Goal: Task Accomplishment & Management: Use online tool/utility

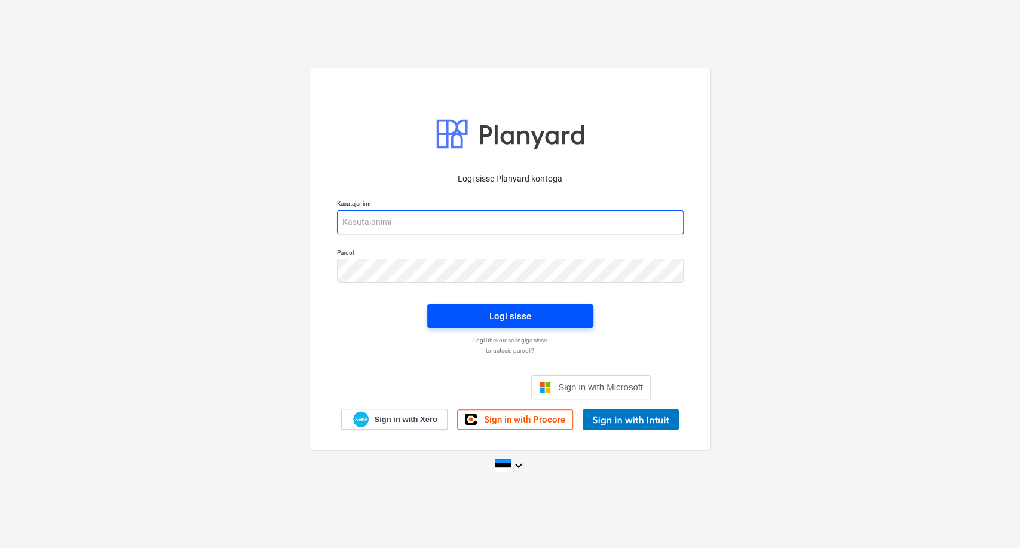
type input "[EMAIL_ADDRESS][DOMAIN_NAME]"
click at [528, 318] on div "Logi sisse" at bounding box center [511, 316] width 42 height 16
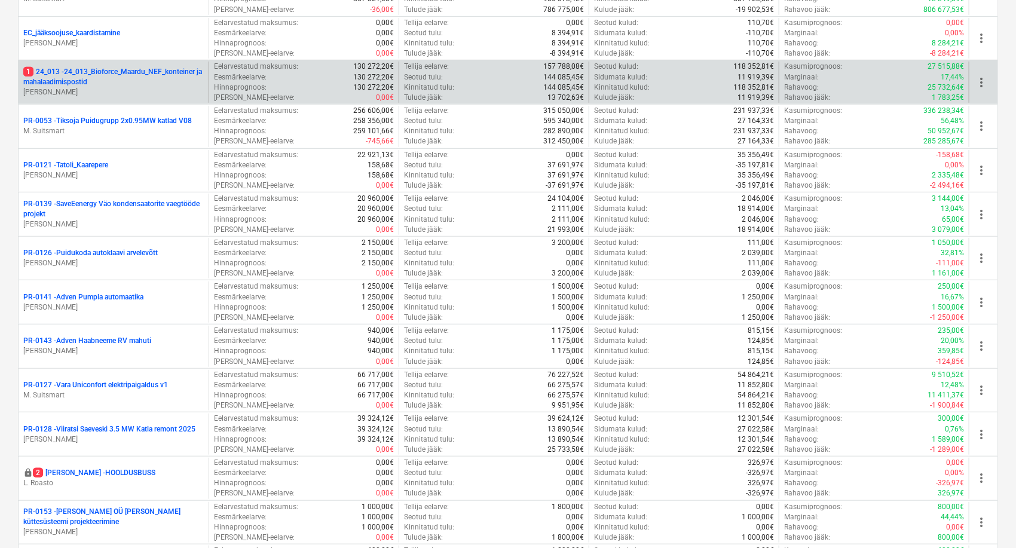
scroll to position [464, 0]
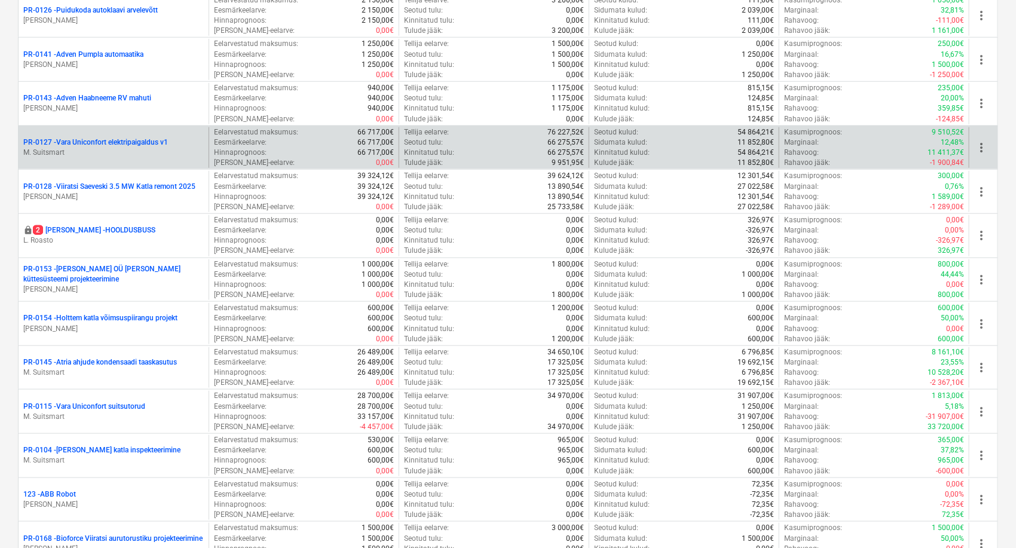
click at [137, 142] on p "PR-0127 - Vara Uniconfort elektripaigaldus v1" at bounding box center [95, 142] width 145 height 10
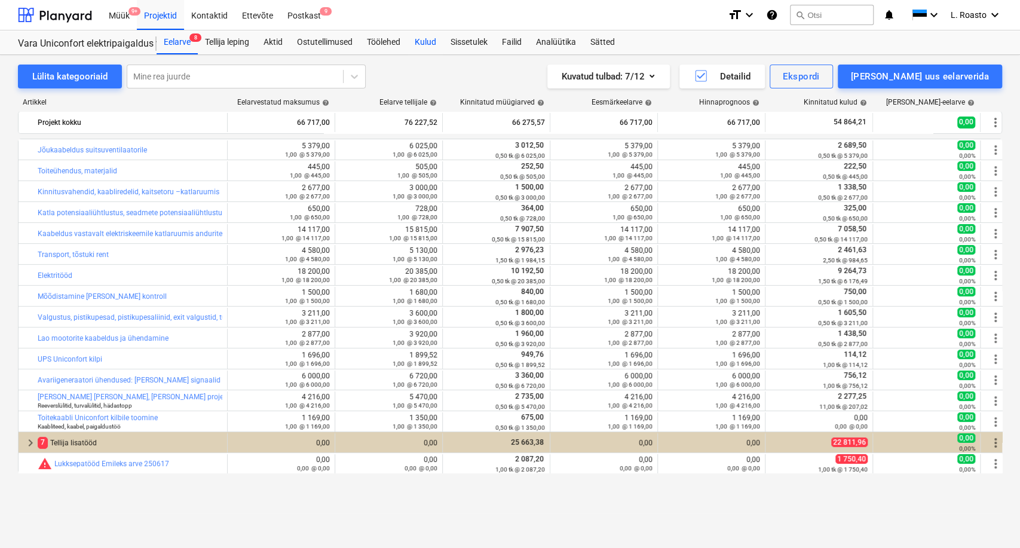
click at [435, 44] on div "Kulud" at bounding box center [426, 42] width 36 height 24
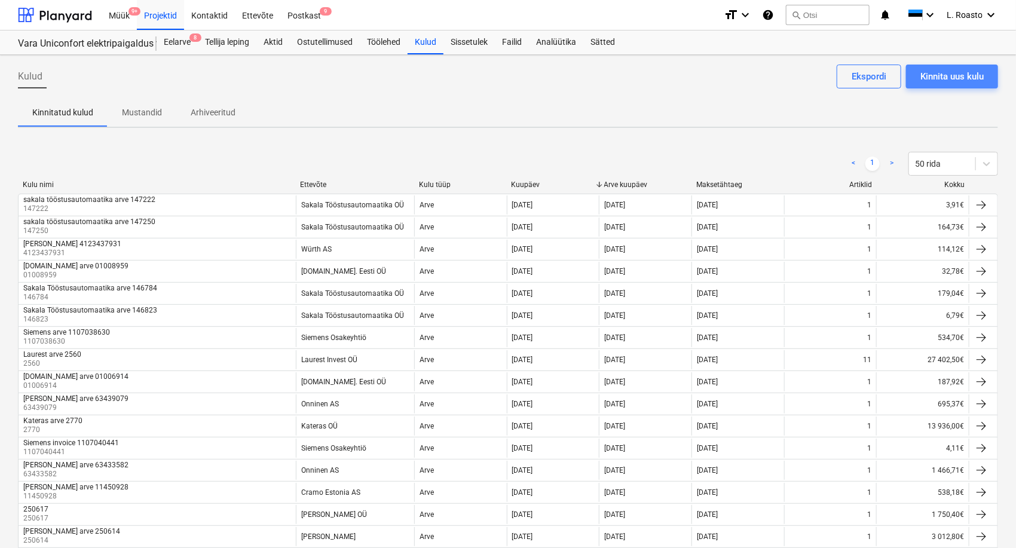
click at [963, 72] on div "Kinnita uus kulu" at bounding box center [952, 77] width 63 height 16
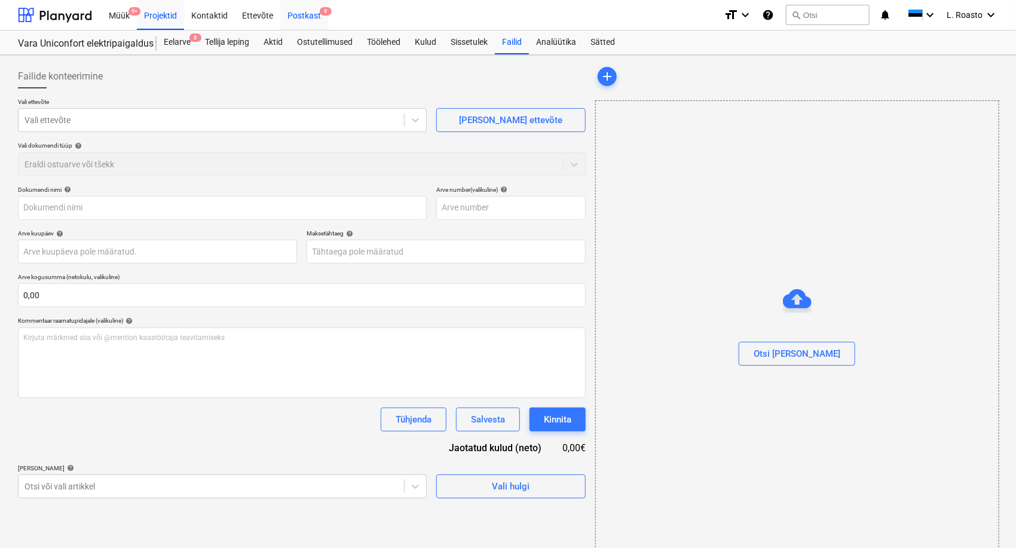
click at [322, 20] on div "Postkast 9" at bounding box center [304, 14] width 48 height 30
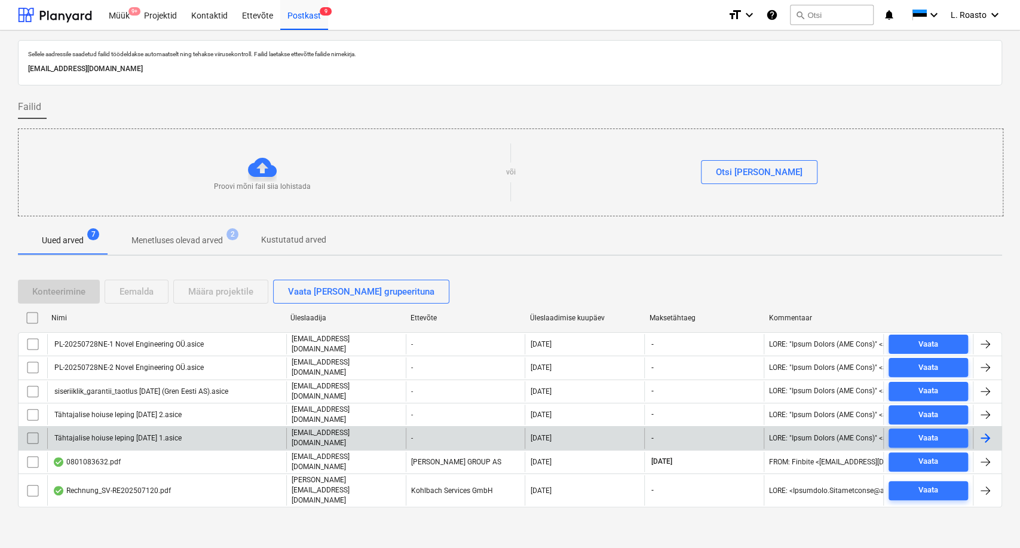
click at [28, 430] on input "checkbox" at bounding box center [32, 438] width 19 height 19
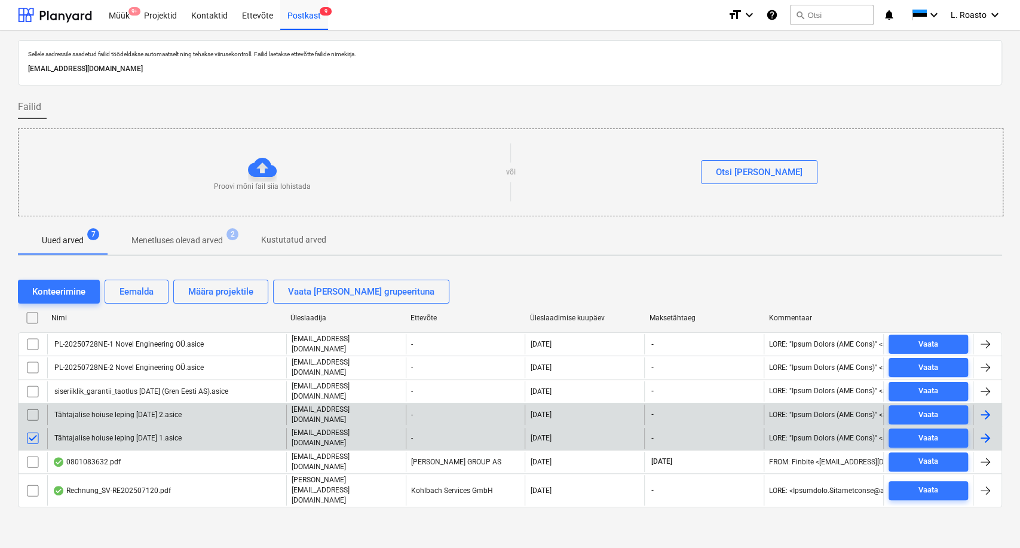
click at [33, 411] on input "checkbox" at bounding box center [32, 414] width 19 height 19
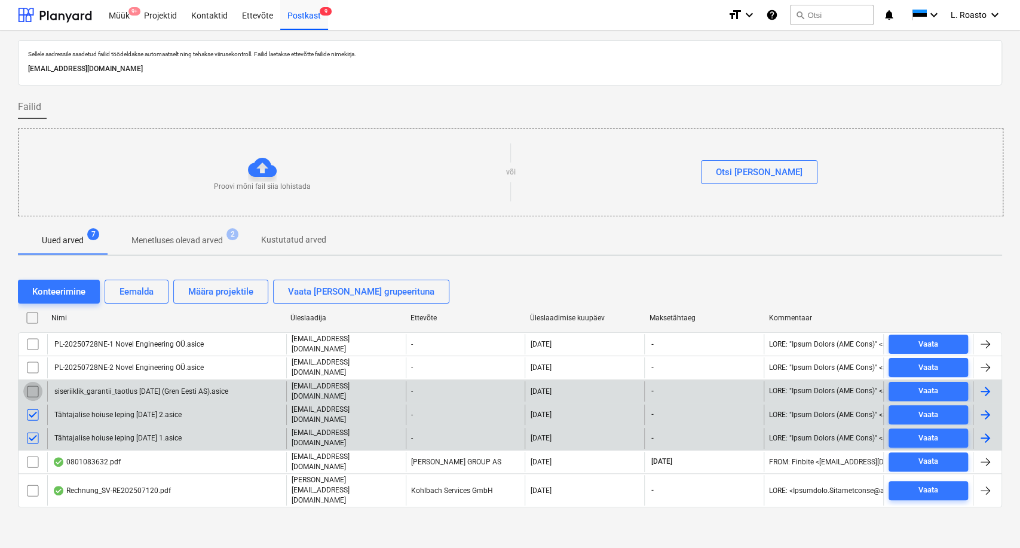
click at [34, 386] on input "checkbox" at bounding box center [32, 391] width 19 height 19
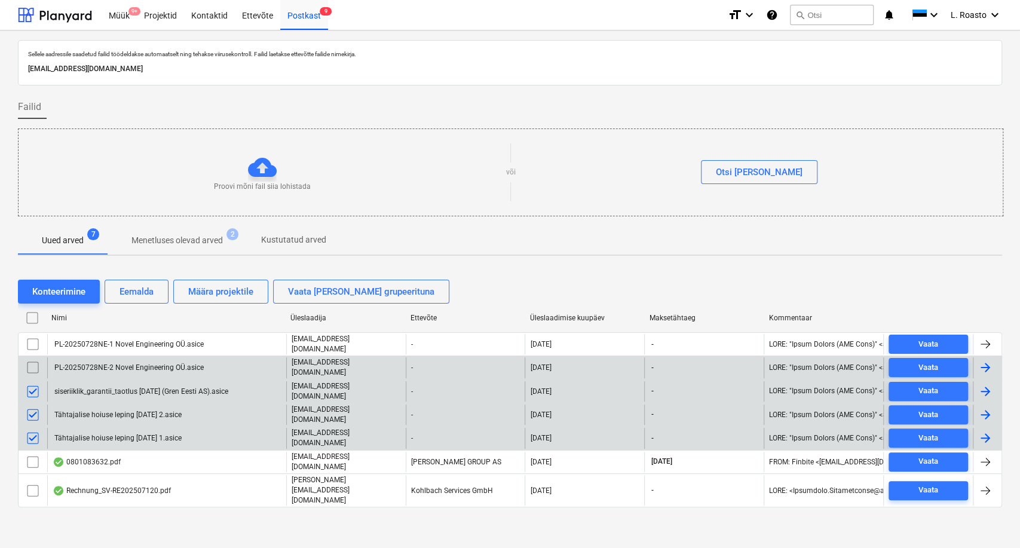
click at [35, 366] on input "checkbox" at bounding box center [32, 367] width 19 height 19
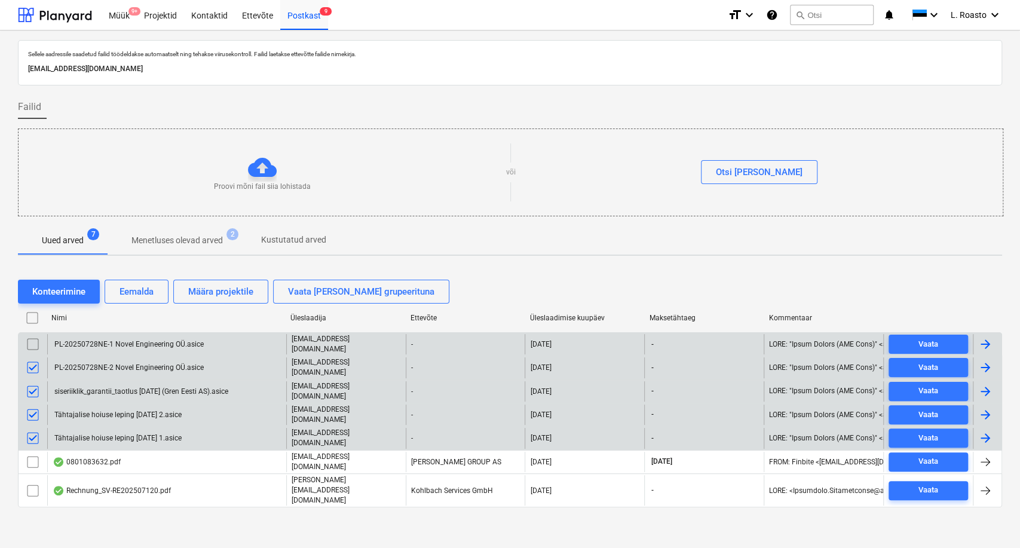
click at [34, 348] on input "checkbox" at bounding box center [32, 344] width 19 height 19
click at [134, 302] on button "Eemalda" at bounding box center [137, 292] width 64 height 24
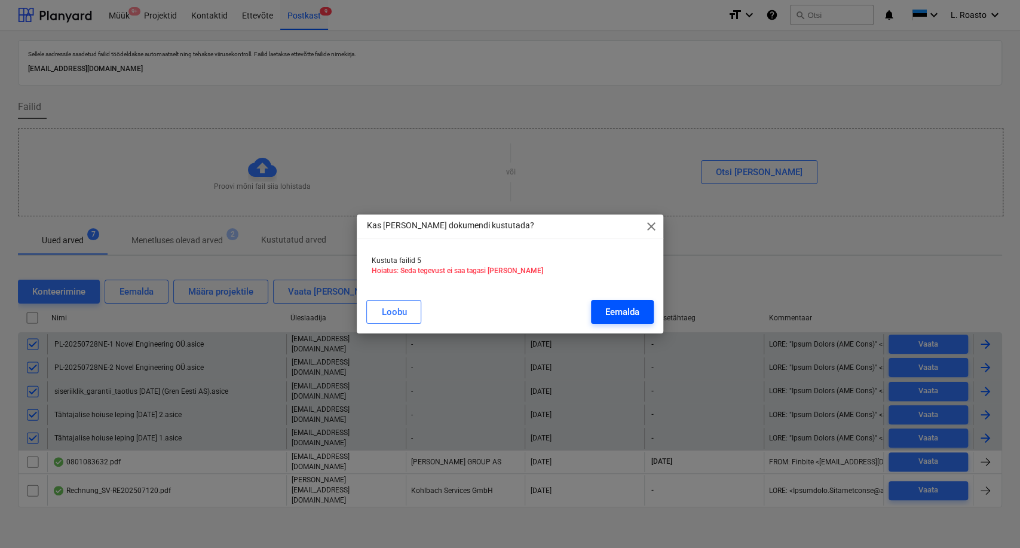
click at [604, 303] on button "Eemalda" at bounding box center [622, 312] width 63 height 24
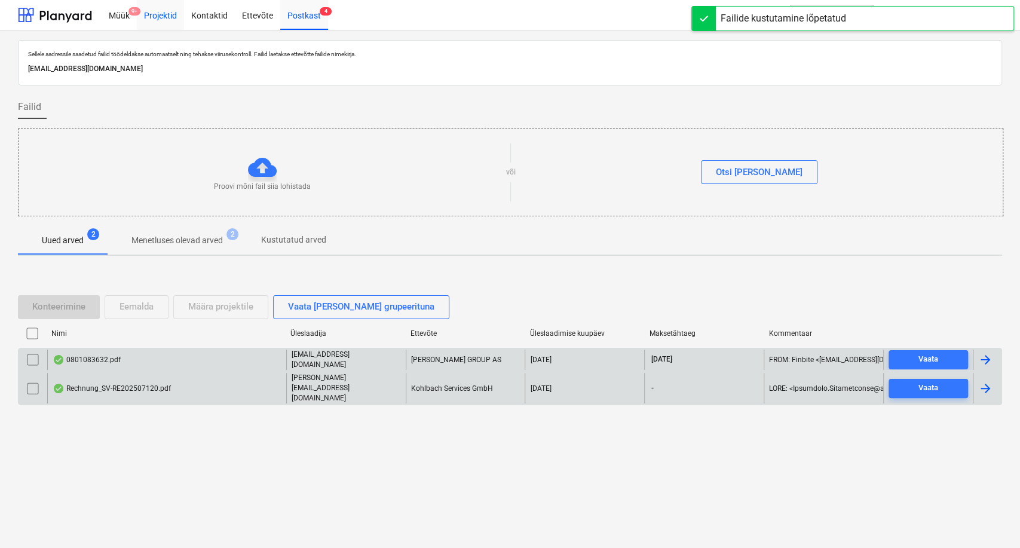
click at [175, 20] on div "Projektid" at bounding box center [160, 14] width 47 height 30
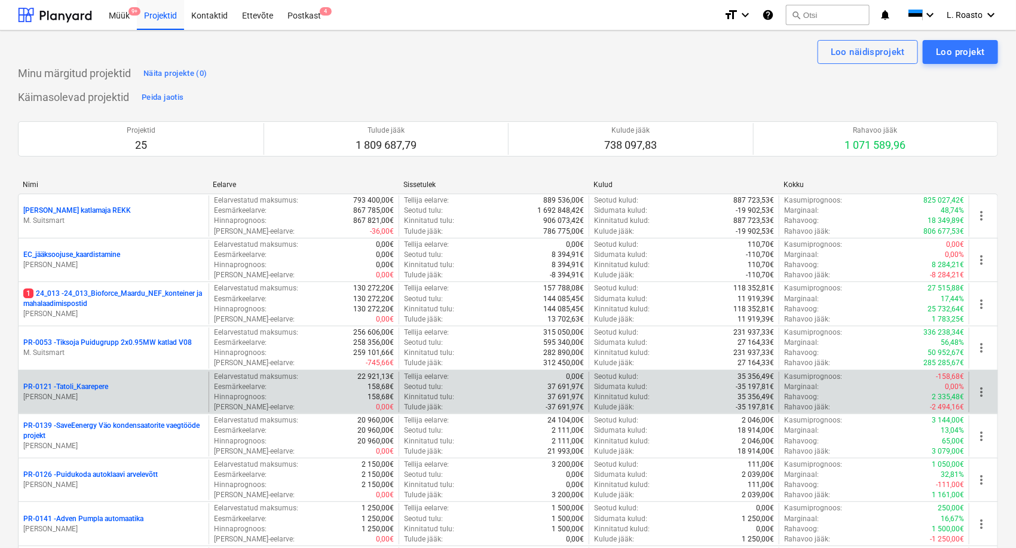
scroll to position [332, 0]
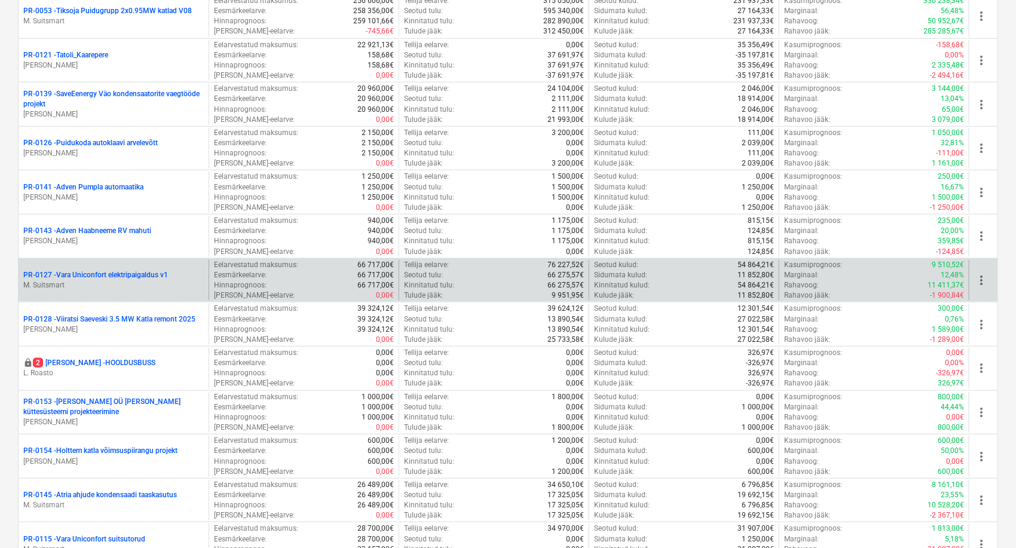
click at [98, 278] on p "PR-0127 - Vara Uniconfort elektripaigaldus v1" at bounding box center [95, 275] width 145 height 10
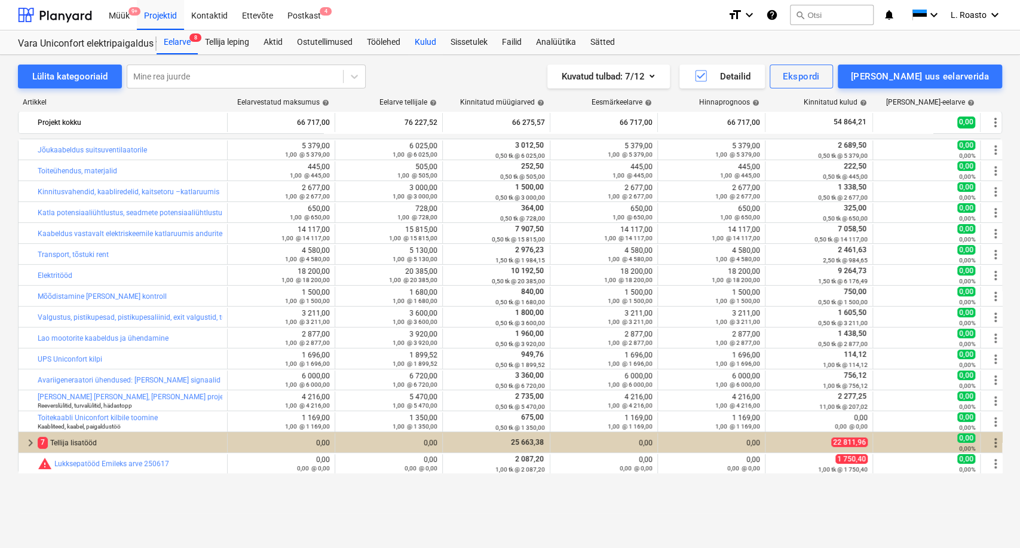
click at [423, 39] on div "Kulud" at bounding box center [426, 42] width 36 height 24
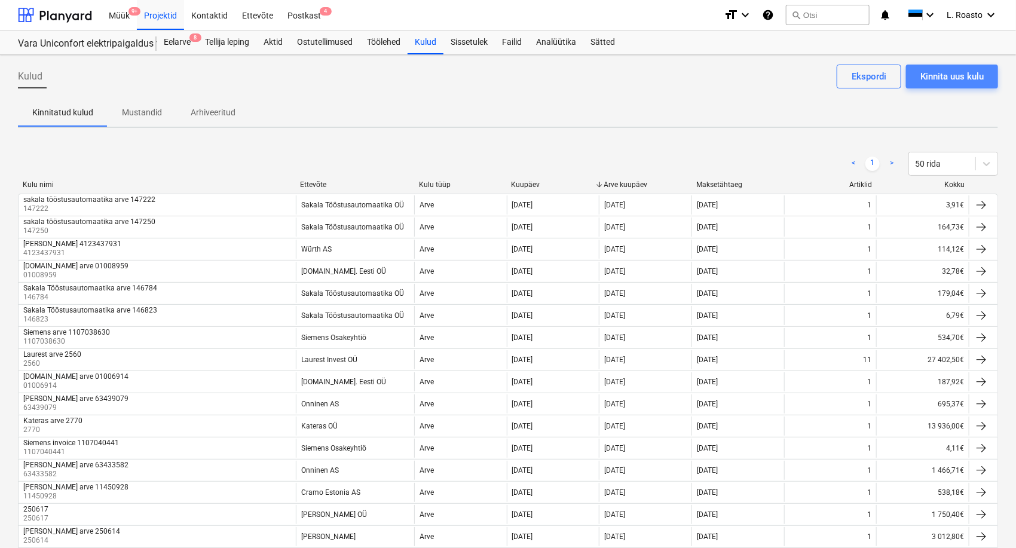
click at [950, 80] on div "Kinnita uus kulu" at bounding box center [952, 77] width 63 height 16
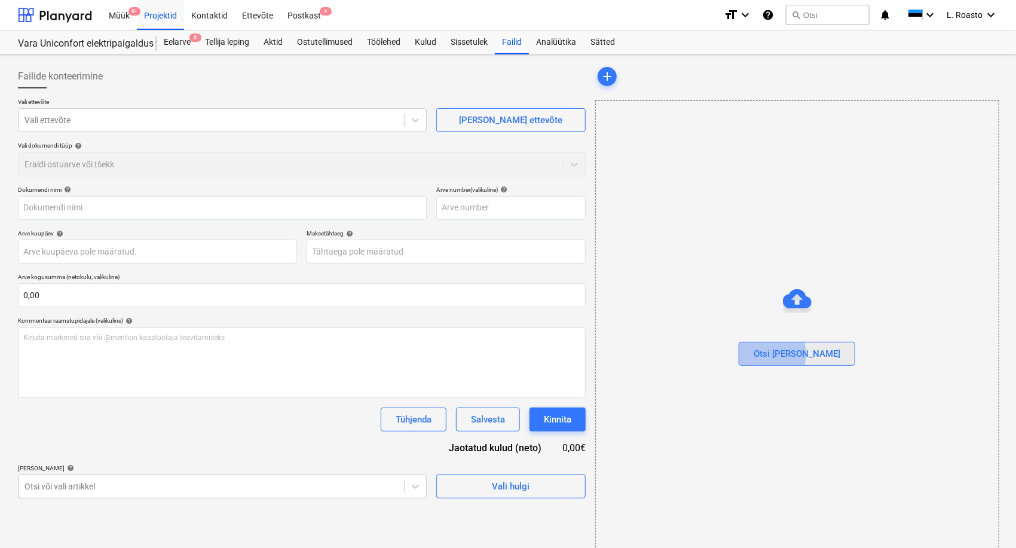
click at [785, 354] on div "Otsi [PERSON_NAME]" at bounding box center [797, 354] width 87 height 16
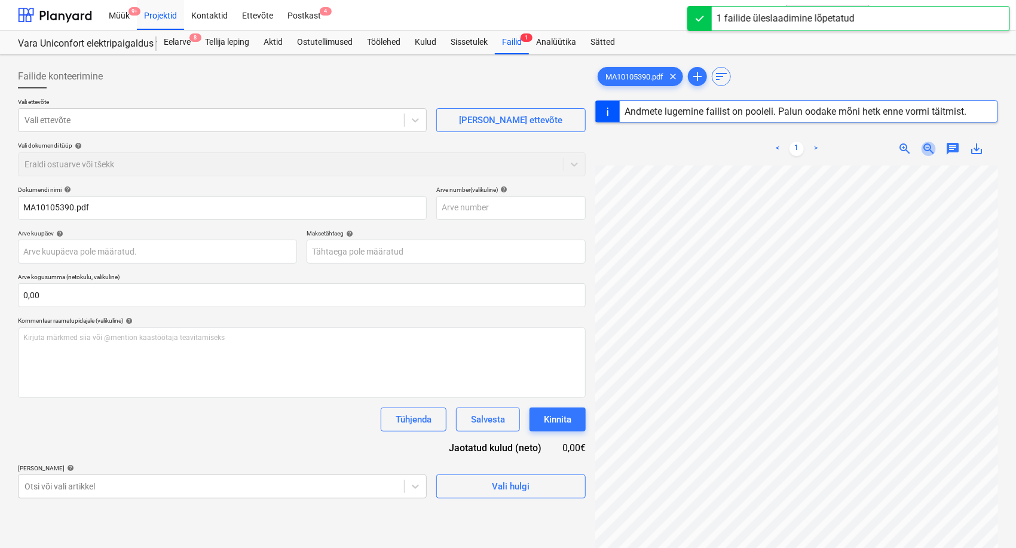
click at [932, 149] on span "zoom_out" at bounding box center [929, 149] width 14 height 14
type input "MA10105390"
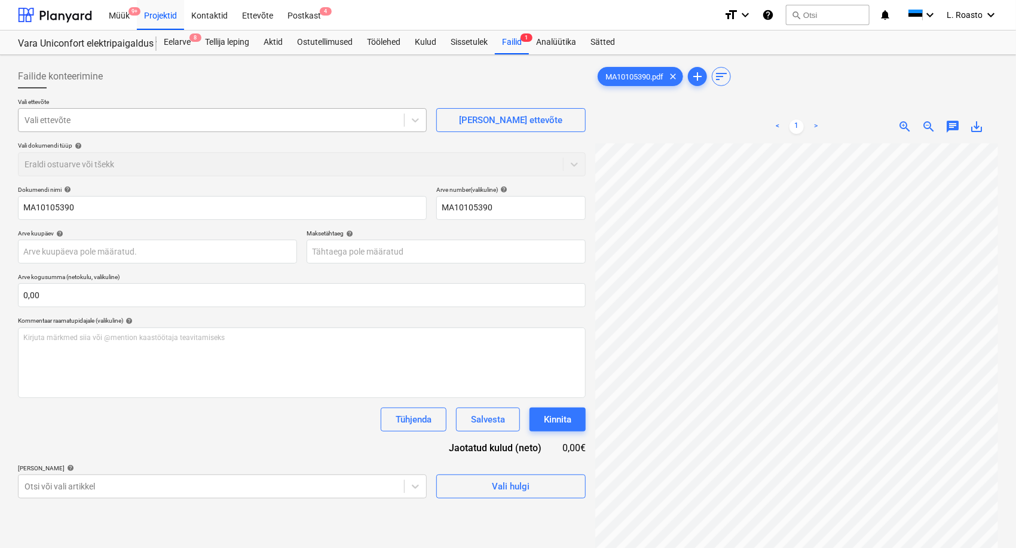
click at [91, 121] on div at bounding box center [212, 120] width 374 height 12
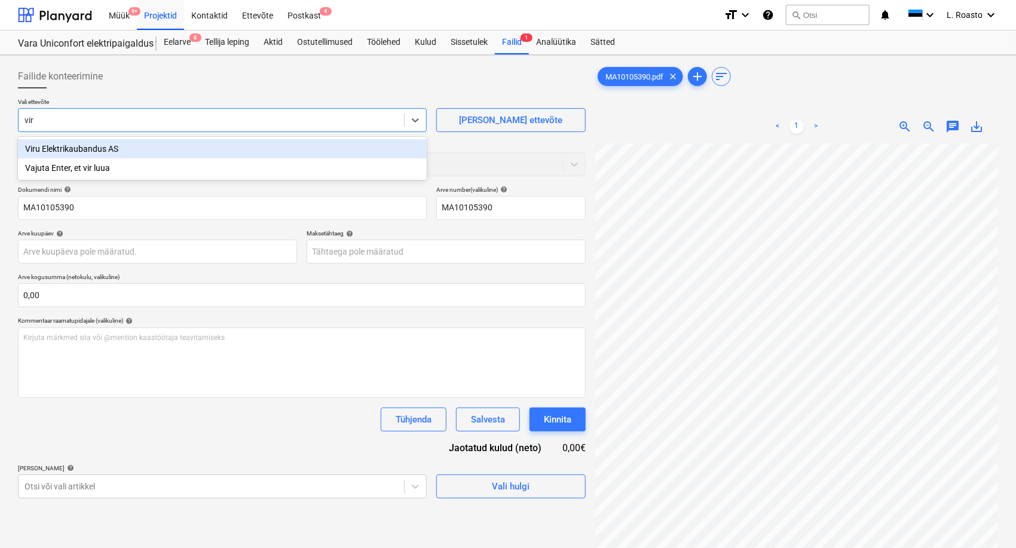
type input "viru"
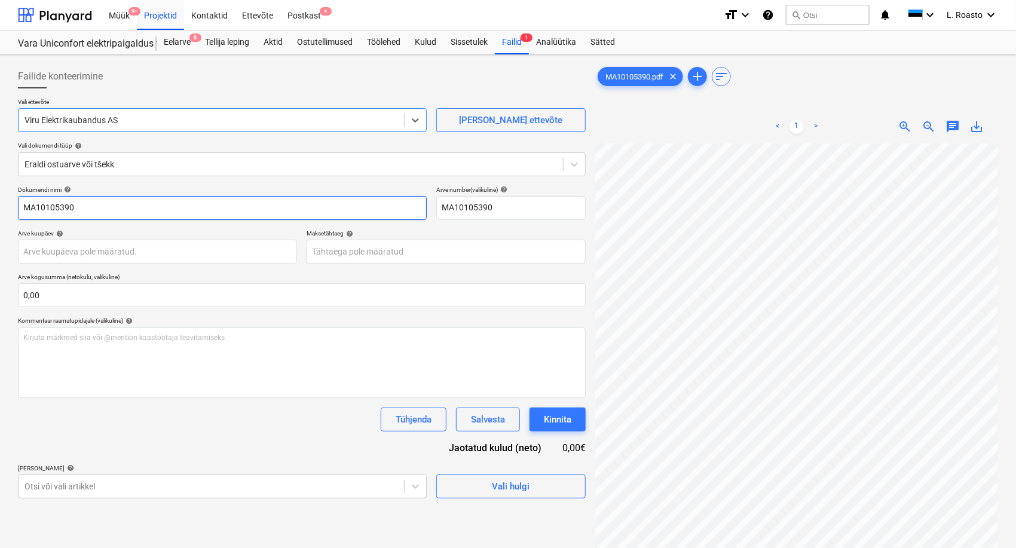
click at [23, 204] on input "MA10105390" at bounding box center [222, 208] width 409 height 24
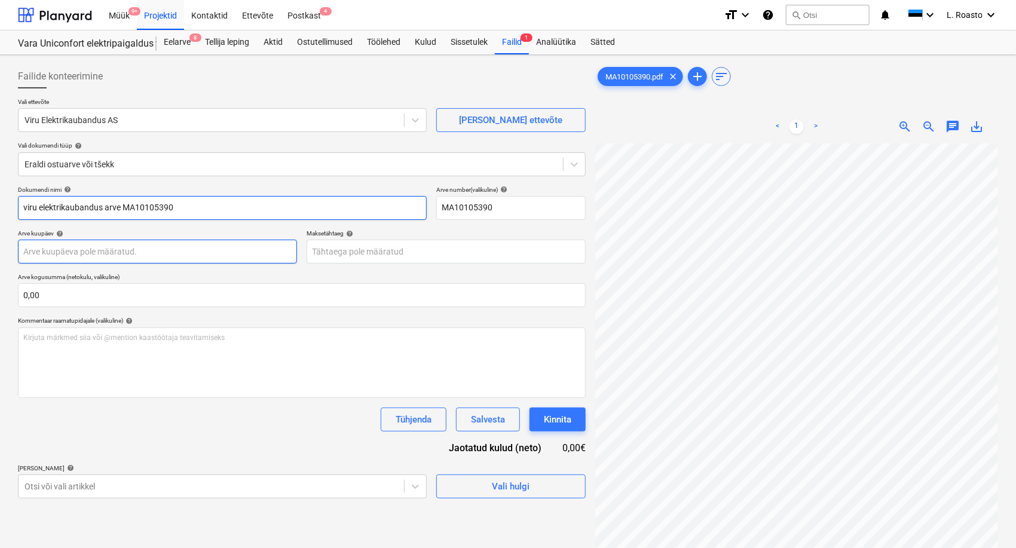
type input "viru elektrikaubandus arve MA10105390"
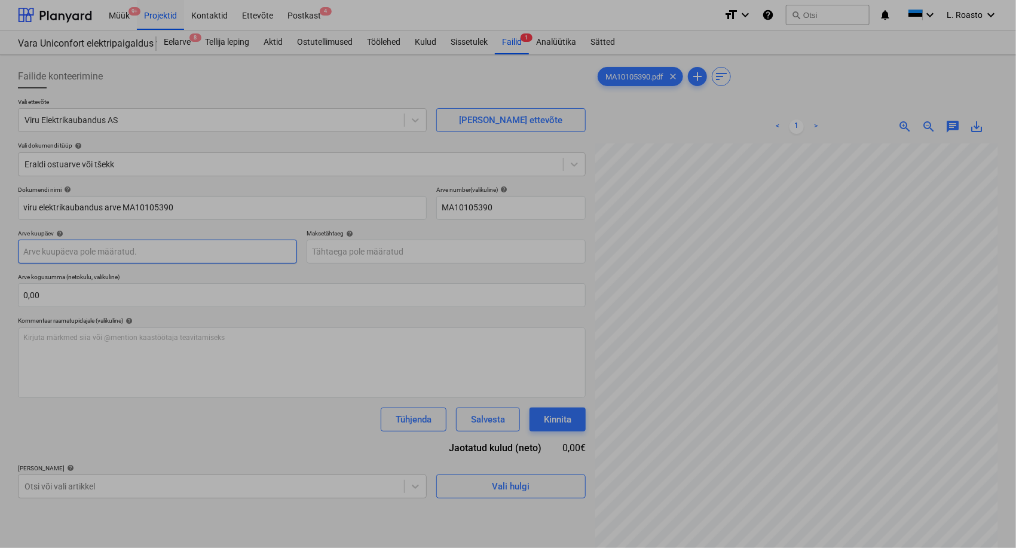
click at [107, 247] on body "Müük 9+ Projektid Kontaktid Ettevõte Postkast 4 format_size keyboard_arrow_down…" at bounding box center [508, 274] width 1016 height 548
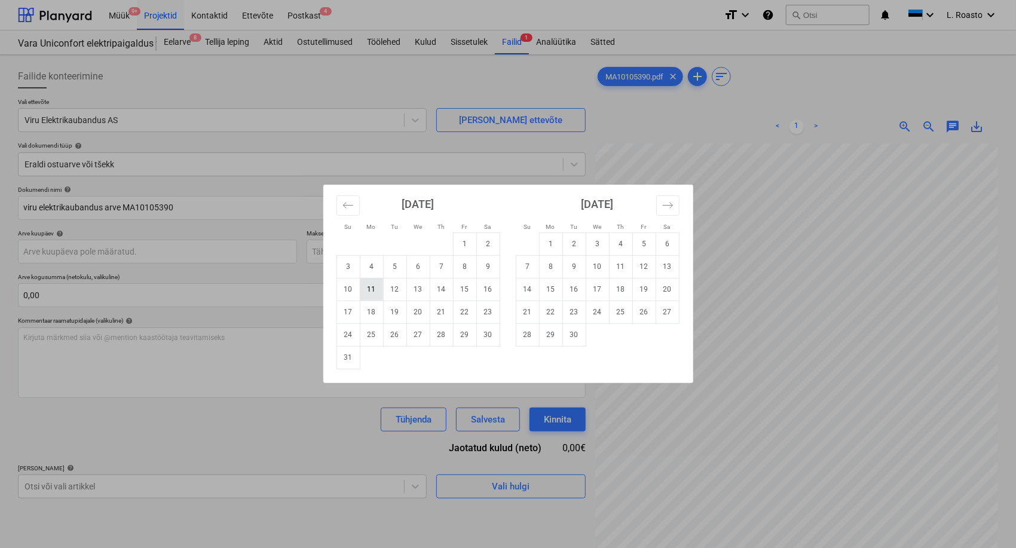
click at [373, 291] on td "11" at bounding box center [371, 289] width 23 height 23
type input "[DATE]"
click at [372, 249] on body "Müük 9+ Projektid Kontaktid Ettevõte Postkast 4 format_size keyboard_arrow_down…" at bounding box center [508, 274] width 1016 height 548
click at [597, 269] on td "10" at bounding box center [597, 266] width 23 height 23
type input "[DATE]"
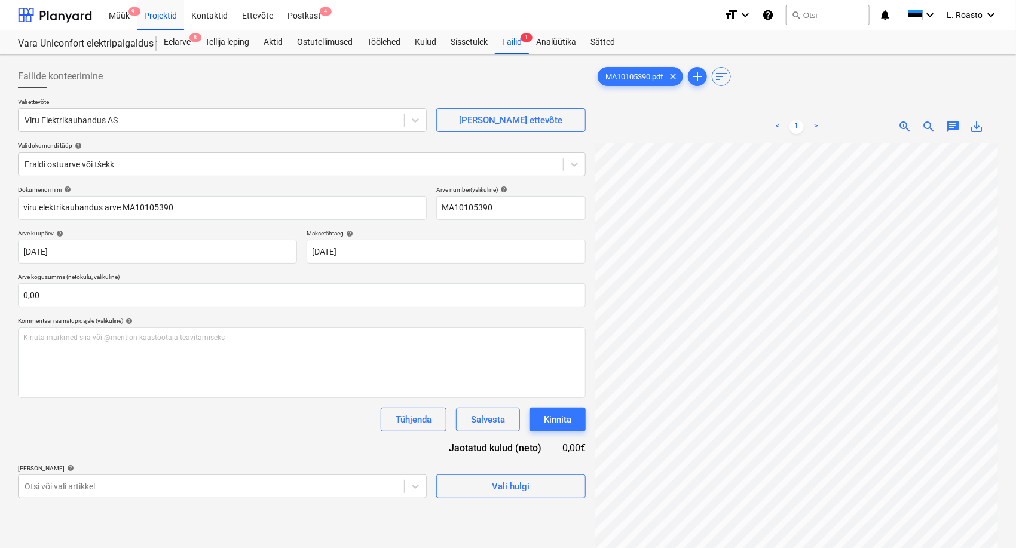
click at [575, 231] on div "Maksetähtaeg help" at bounding box center [446, 234] width 279 height 8
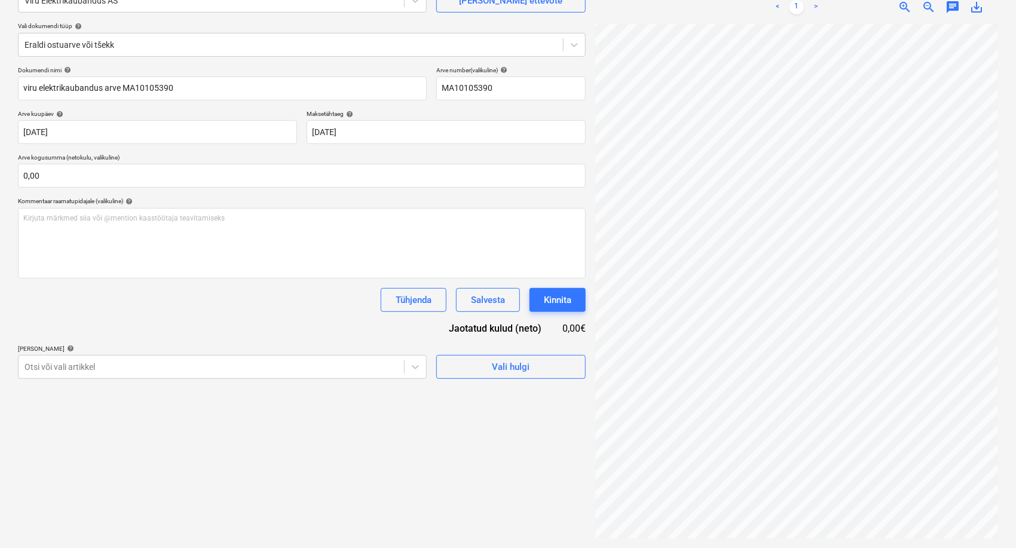
scroll to position [66, 0]
click at [198, 356] on div "Otsi või vali artikkel" at bounding box center [222, 367] width 409 height 24
click at [206, 371] on body "Müük 9+ Projektid Kontaktid Ettevõte Postkast 4 format_size keyboard_arrow_down…" at bounding box center [508, 154] width 1016 height 548
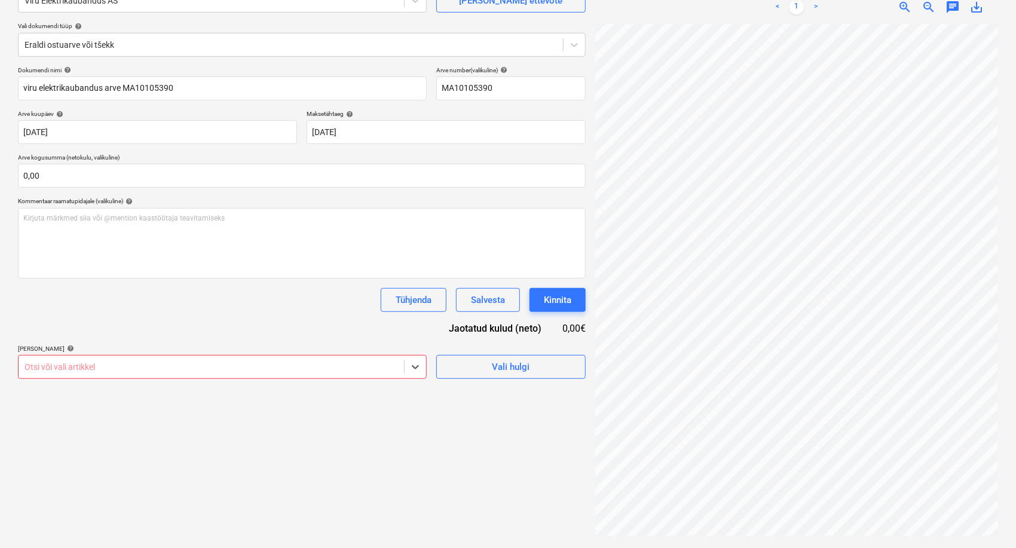
click at [196, 366] on body "Müük 9+ Projektid Kontaktid Ettevõte Postkast 4 format_size keyboard_arrow_down…" at bounding box center [508, 154] width 1016 height 548
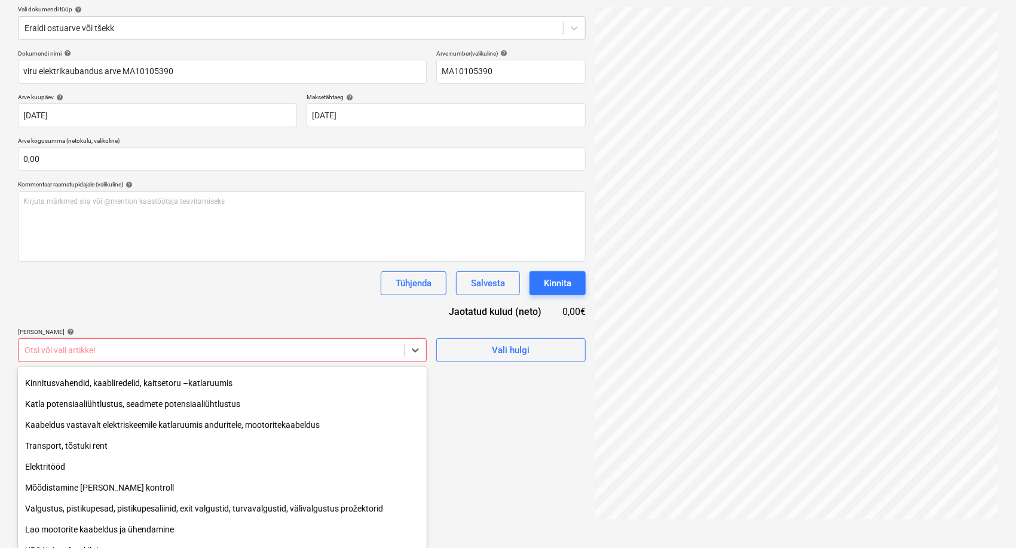
scroll to position [133, 0]
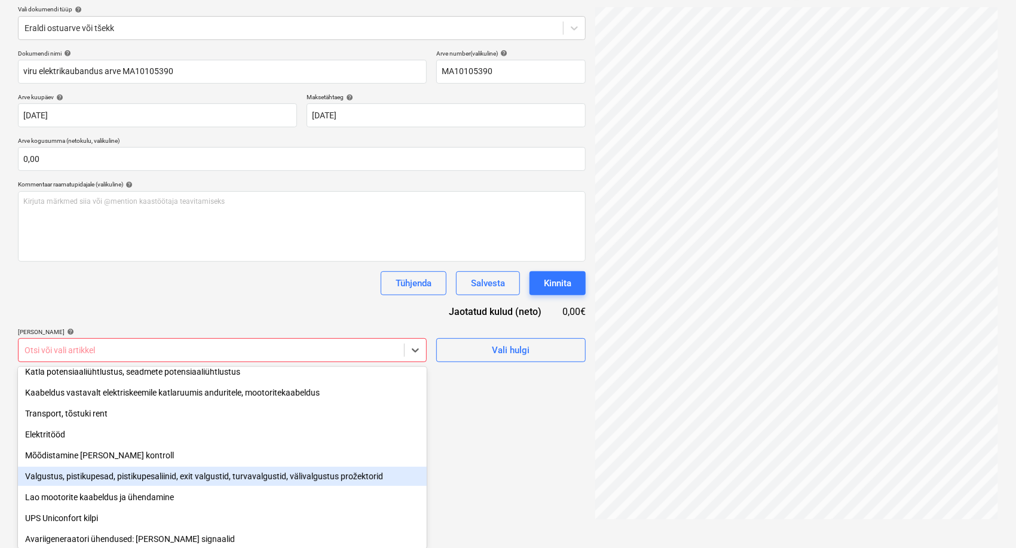
click at [129, 476] on div "Valgustus, pistikupesad, pistikupesaliinid, exit valgustid, turvavalgustid, väl…" at bounding box center [222, 476] width 409 height 19
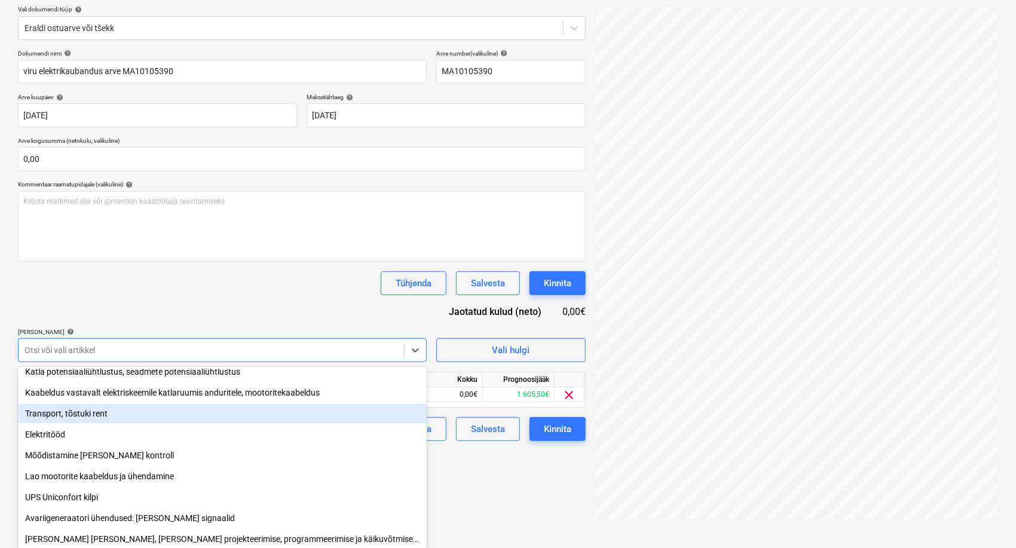
click at [139, 310] on div "Dokumendi nimi help viru elektrikaubandus arve MA10105390 Arve number (valikuli…" at bounding box center [302, 246] width 568 height 392
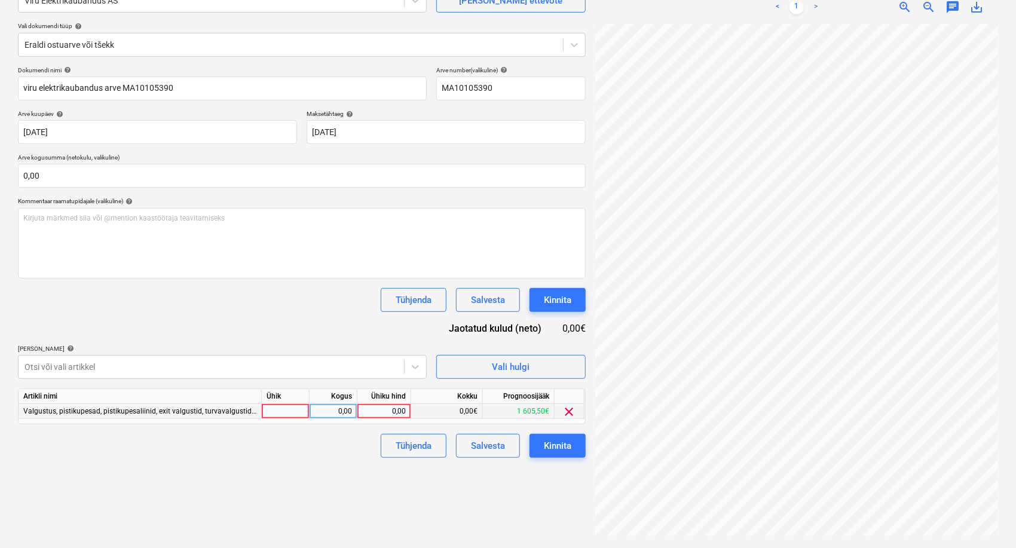
click at [380, 412] on div "0,00" at bounding box center [384, 411] width 44 height 15
type input "12,31"
click at [346, 495] on div "Failide konteerimine Vali ettevõte Viru Elektrikaubandus AS [PERSON_NAME] uus e…" at bounding box center [301, 241] width 577 height 603
click at [564, 447] on div "Kinnita" at bounding box center [557, 446] width 27 height 16
